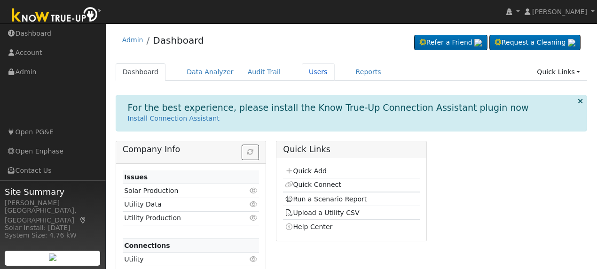
click at [309, 71] on link "Users" at bounding box center [318, 71] width 33 height 17
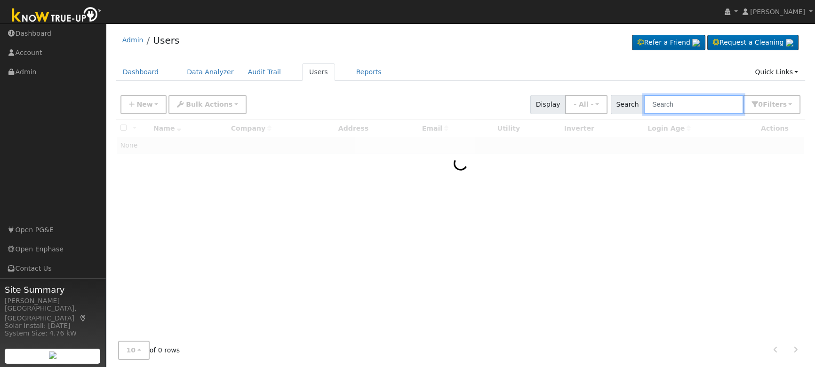
click at [597, 105] on input "text" at bounding box center [693, 104] width 100 height 19
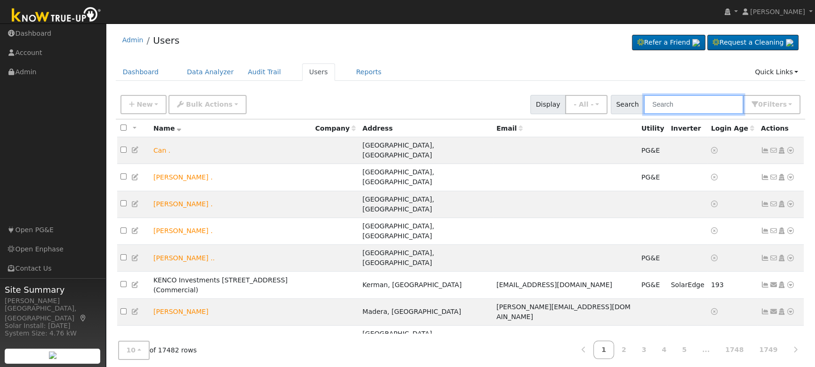
paste input "[PERSON_NAME]"
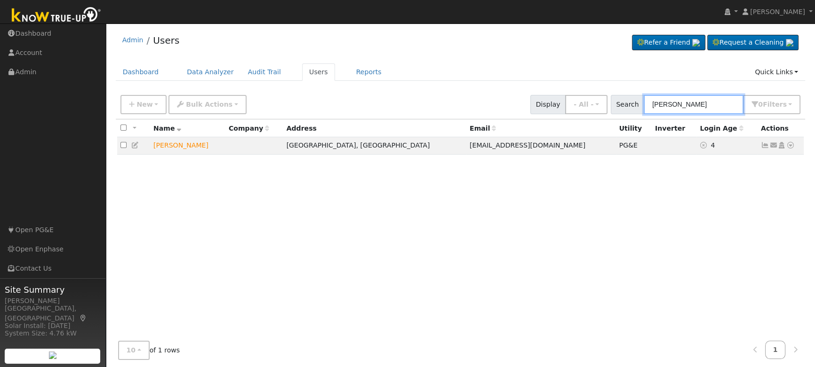
type input "[PERSON_NAME]"
click at [597, 146] on icon at bounding box center [790, 145] width 8 height 7
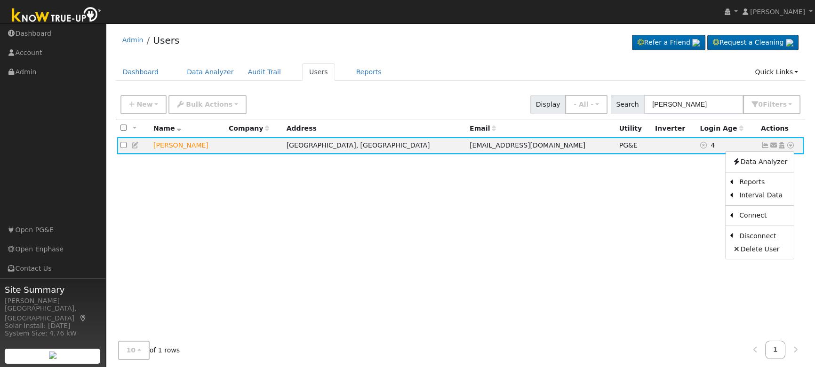
click at [0, 0] on link "Scenario" at bounding box center [0, 0] width 0 height 0
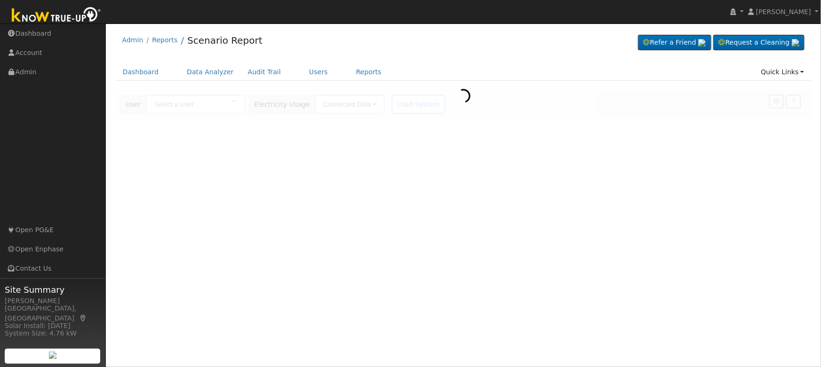
type input "[PERSON_NAME]"
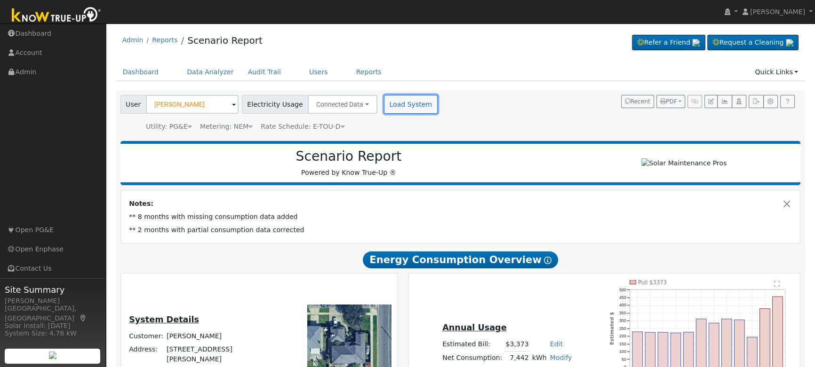
click at [387, 108] on button "Load System" at bounding box center [411, 104] width 54 height 19
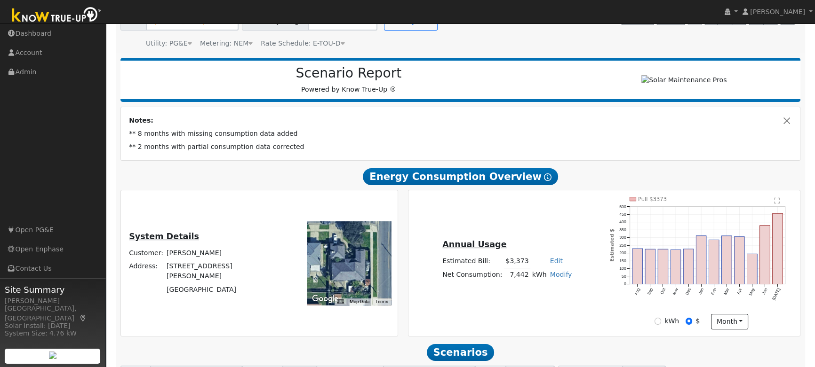
scroll to position [85, 0]
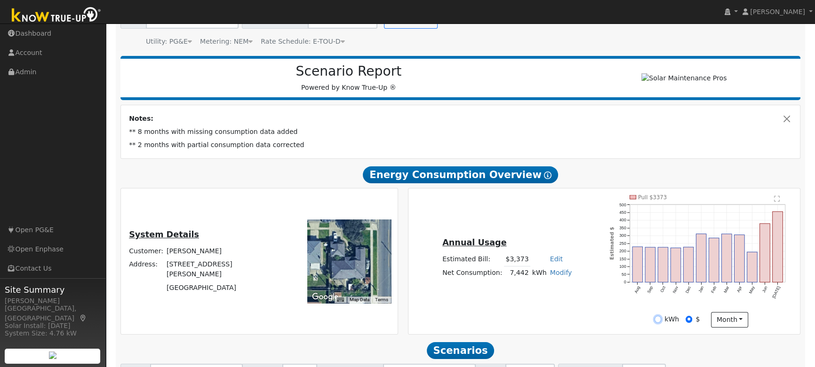
click at [657, 321] on input "kWh" at bounding box center [657, 319] width 7 height 7
radio input "true"
radio input "false"
drag, startPoint x: 234, startPoint y: 287, endPoint x: 174, endPoint y: 273, distance: 61.0
click at [174, 273] on tbody "Customer: [PERSON_NAME] Address: [STREET_ADDRESS][PERSON_NAME]" at bounding box center [202, 270] width 150 height 50
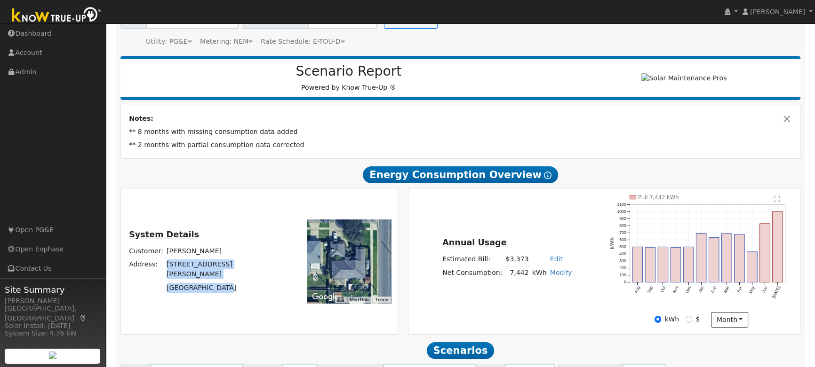
copy tbody "4898 East San Gabriel Avenue Fresno, CA 93726"
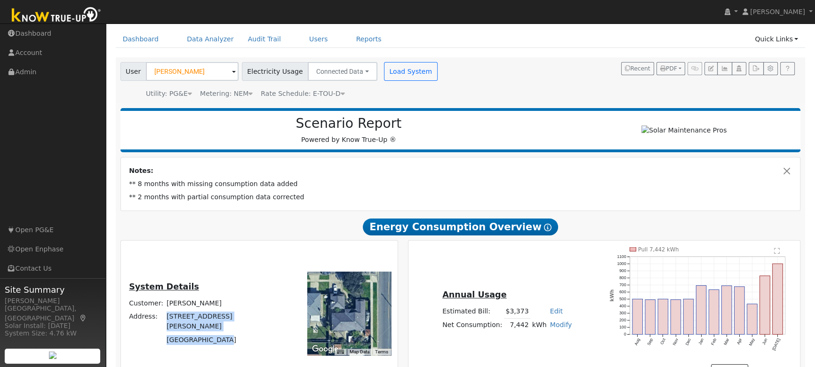
scroll to position [0, 0]
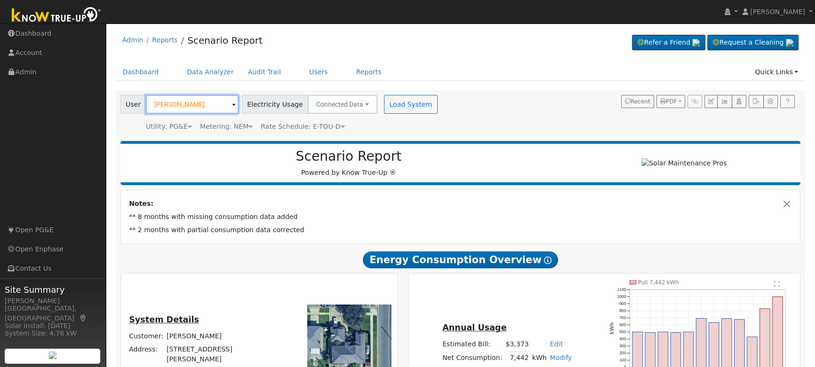
click at [191, 103] on input "Jeffrey Garcia" at bounding box center [192, 104] width 93 height 19
paste input "Jeff Melendez"
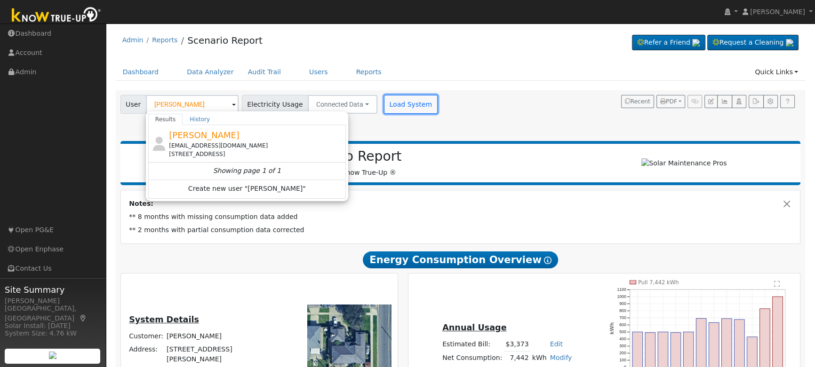
click at [388, 108] on button "Load System" at bounding box center [411, 104] width 54 height 19
type input "Jeffrey Garcia"
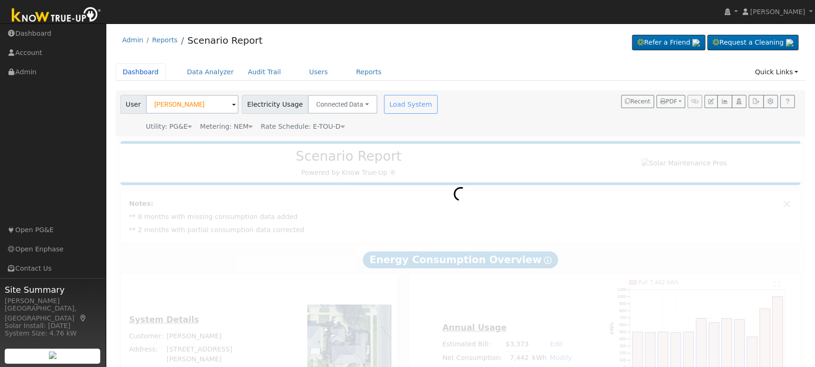
click at [138, 70] on link "Dashboard" at bounding box center [141, 71] width 50 height 17
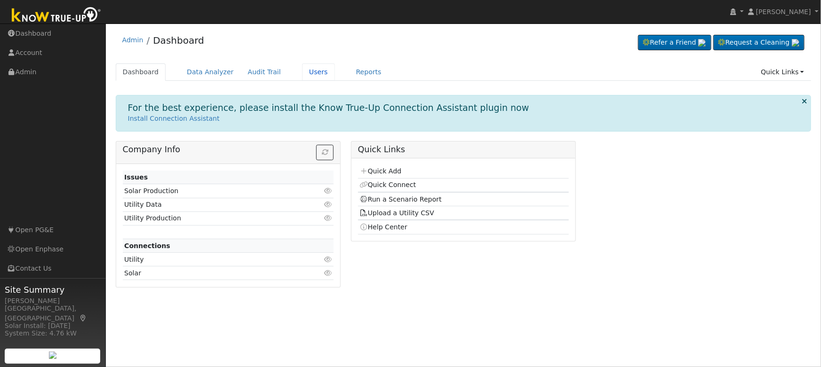
click at [313, 72] on link "Users" at bounding box center [318, 71] width 33 height 17
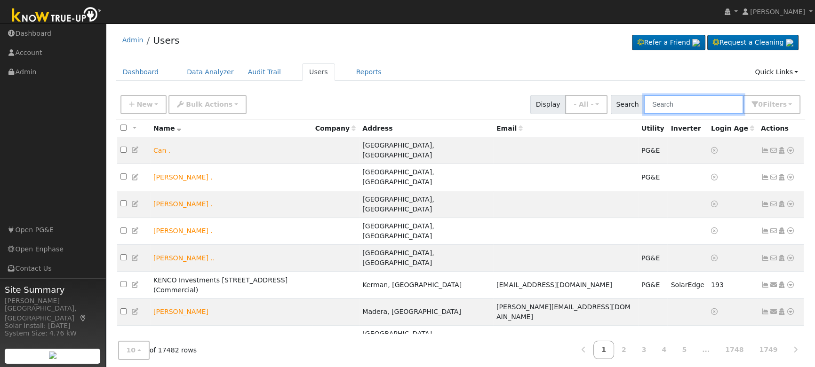
click at [726, 102] on input "text" at bounding box center [693, 104] width 100 height 19
paste input "[PERSON_NAME]"
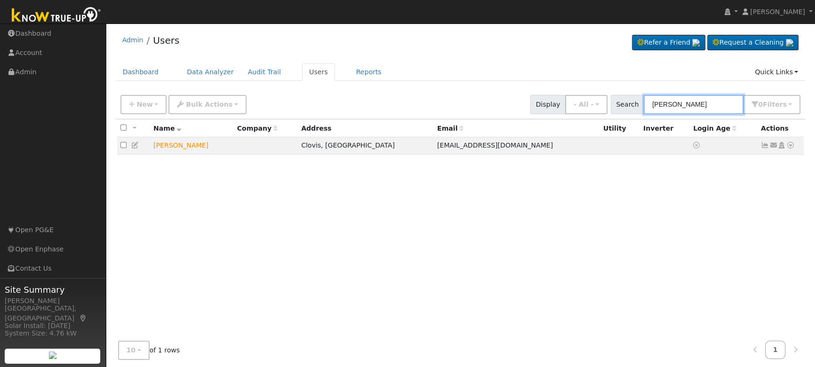
type input "[PERSON_NAME]"
click at [791, 146] on icon at bounding box center [790, 145] width 8 height 7
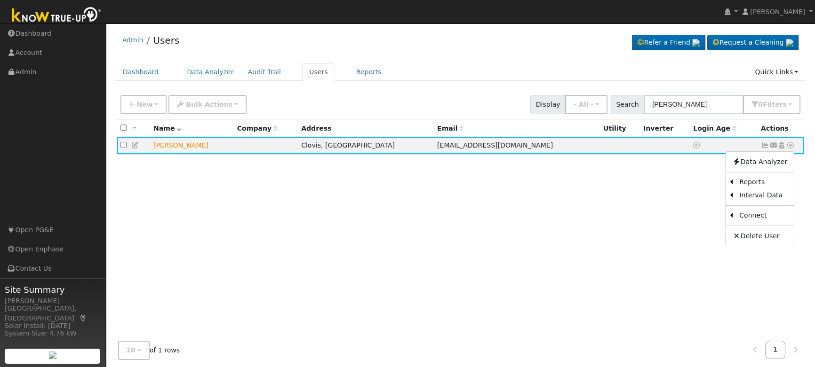
click at [601, 247] on div "All None All on page None on page Name Company Address Email Utility Inverter L…" at bounding box center [460, 229] width 689 height 221
